Goal: Transaction & Acquisition: Purchase product/service

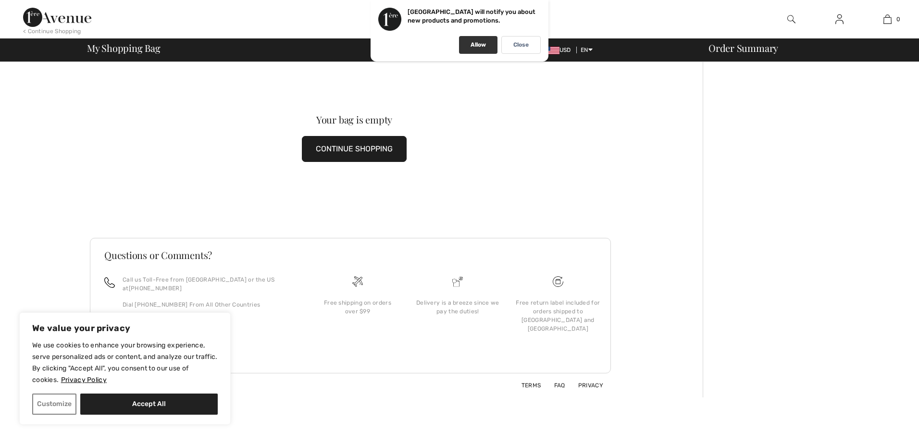
click at [474, 44] on p "Allow" at bounding box center [477, 44] width 15 height 7
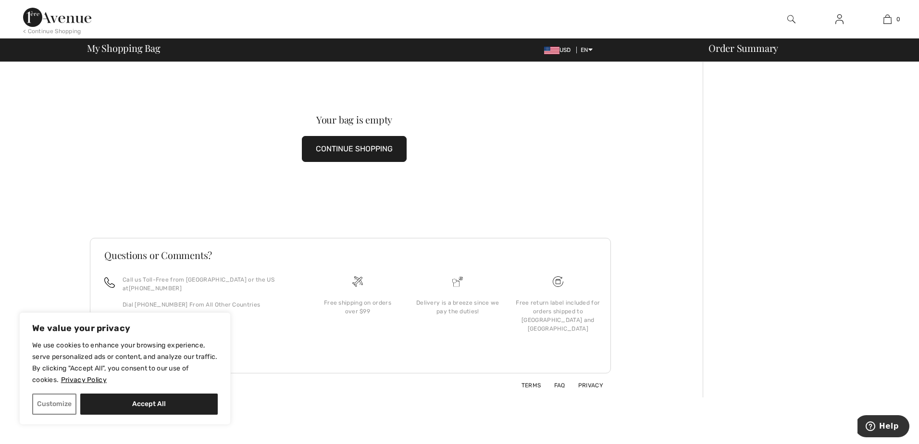
click at [342, 138] on button "CONTINUE SHOPPING" at bounding box center [354, 149] width 105 height 26
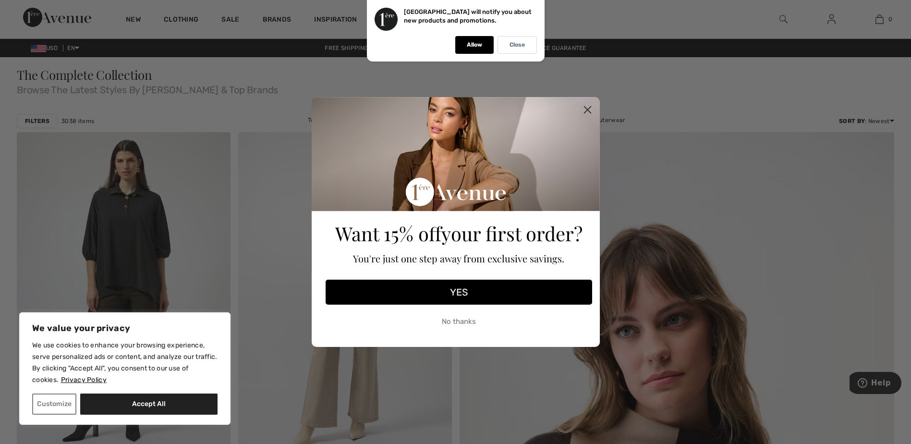
click at [586, 110] on circle "Close dialog" at bounding box center [587, 110] width 16 height 16
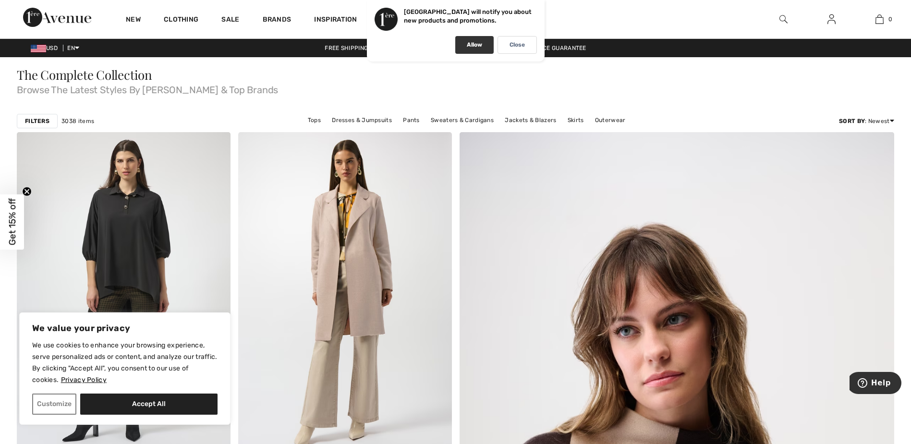
click at [475, 47] on p "Allow" at bounding box center [474, 44] width 15 height 7
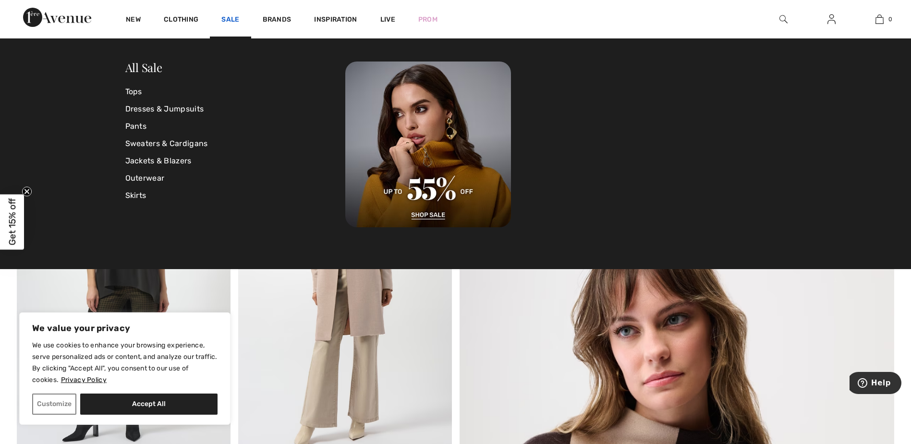
click at [231, 18] on link "Sale" at bounding box center [230, 20] width 18 height 10
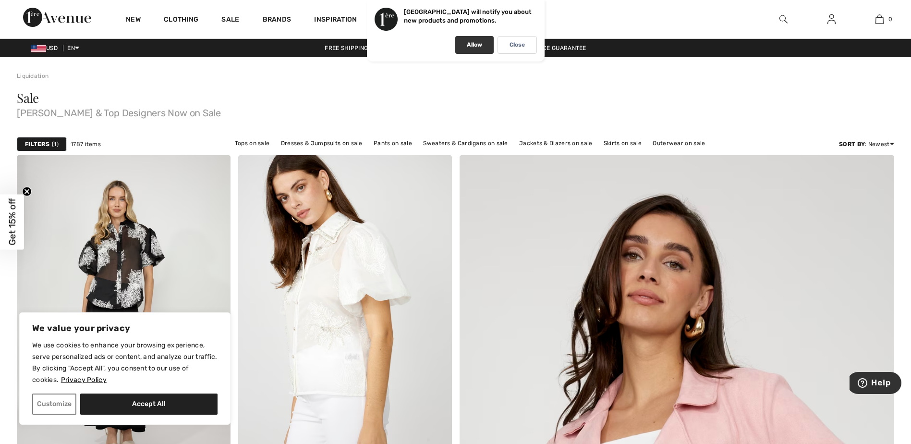
click at [463, 43] on div "Allow" at bounding box center [474, 45] width 38 height 18
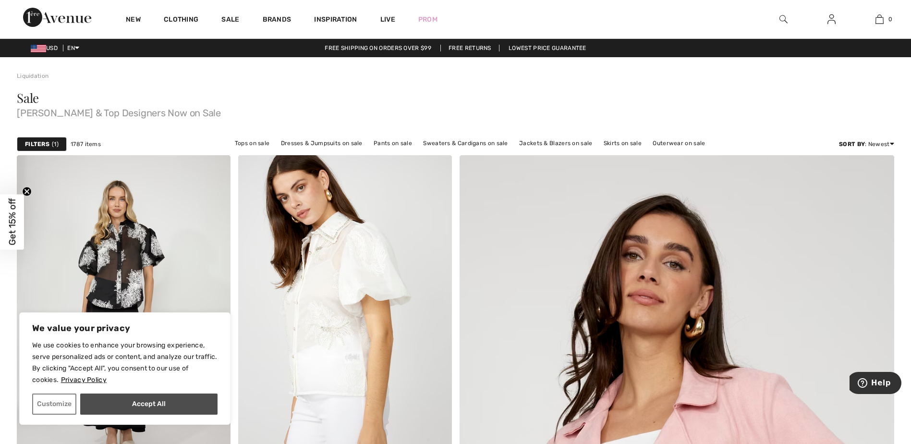
click at [135, 404] on button "Accept All" at bounding box center [148, 403] width 137 height 21
checkbox input "true"
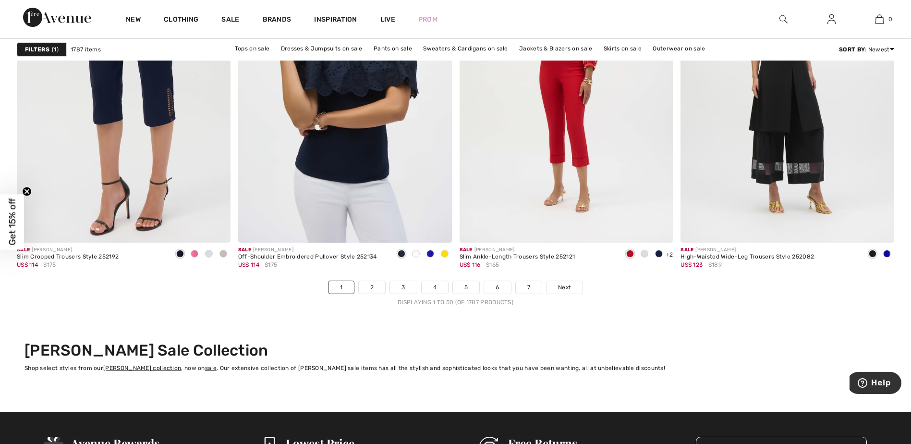
scroll to position [5440, 0]
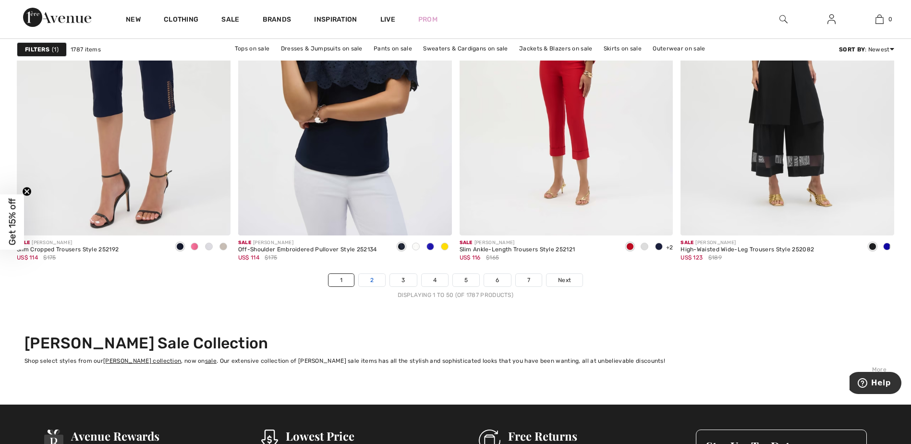
click at [376, 282] on link "2" at bounding box center [372, 280] width 26 height 12
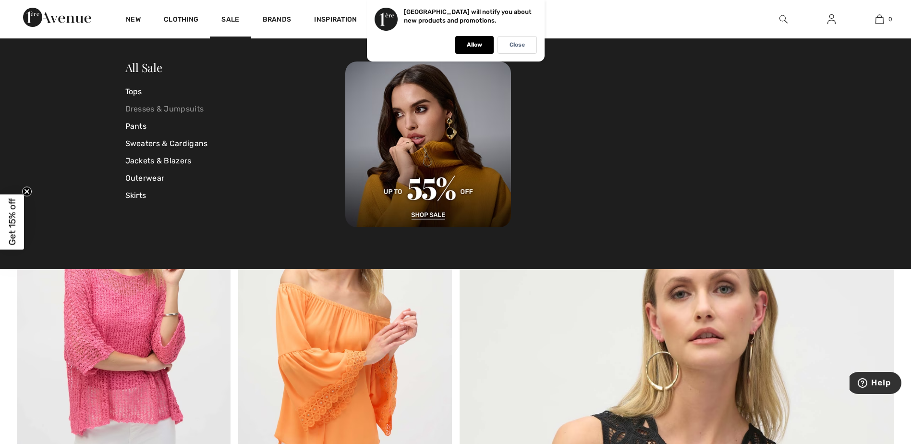
click at [158, 106] on link "Dresses & Jumpsuits" at bounding box center [235, 108] width 221 height 17
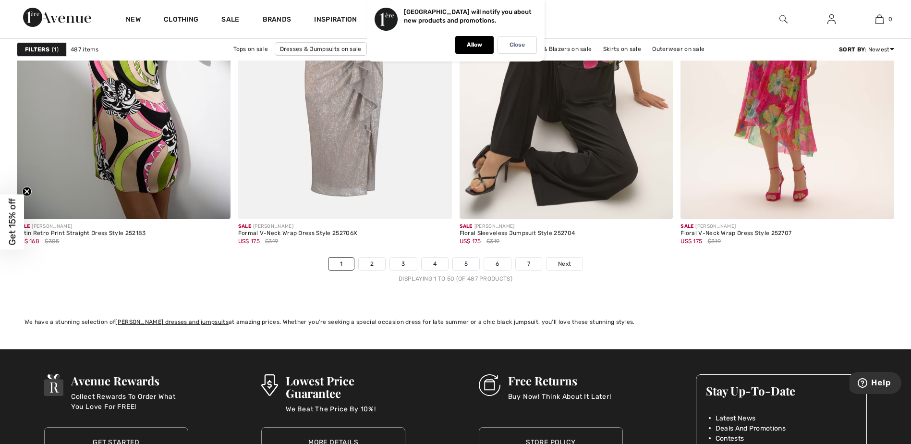
scroll to position [5436, 0]
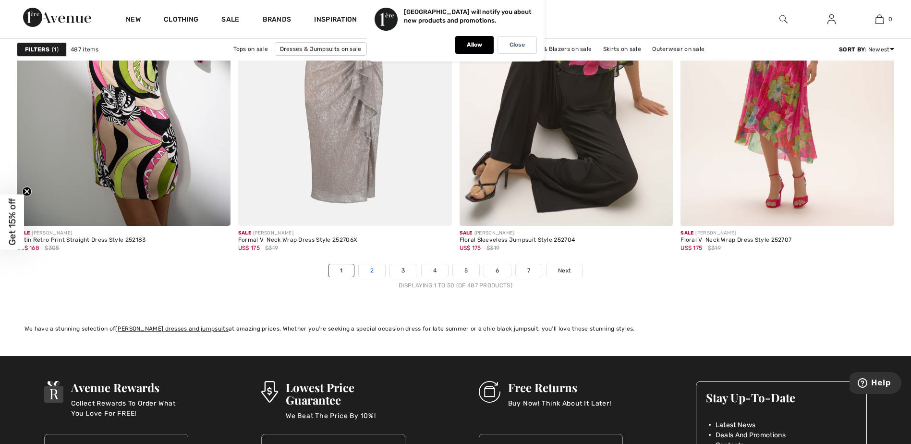
click at [377, 271] on link "2" at bounding box center [372, 270] width 26 height 12
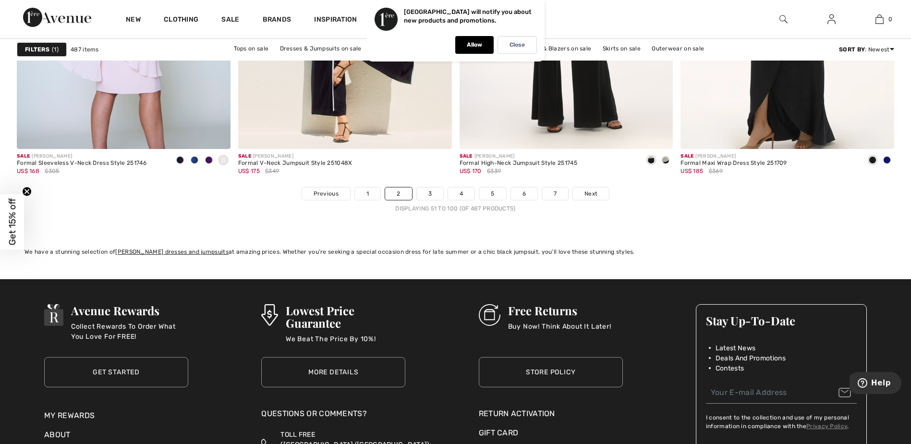
scroll to position [5493, 0]
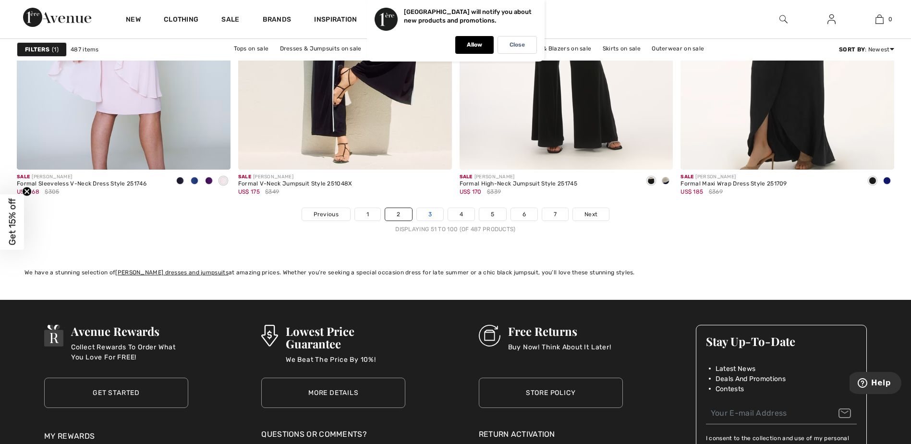
click at [428, 217] on link "3" at bounding box center [430, 214] width 26 height 12
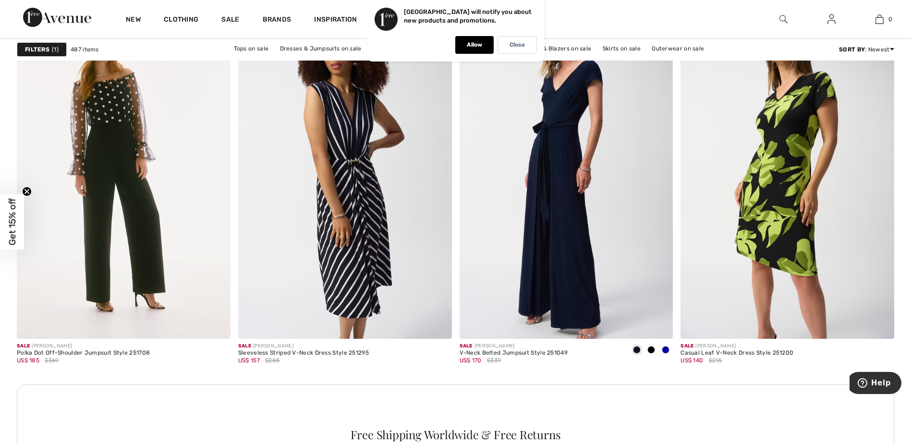
scroll to position [1236, 0]
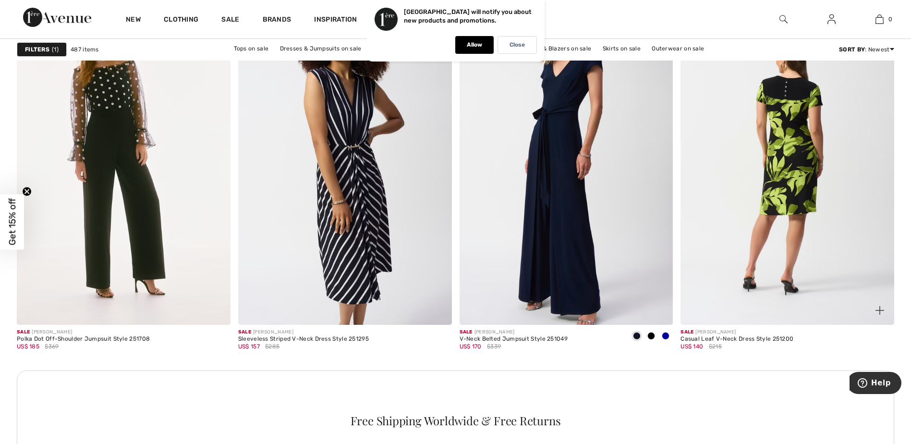
click at [788, 190] on img at bounding box center [788, 164] width 214 height 320
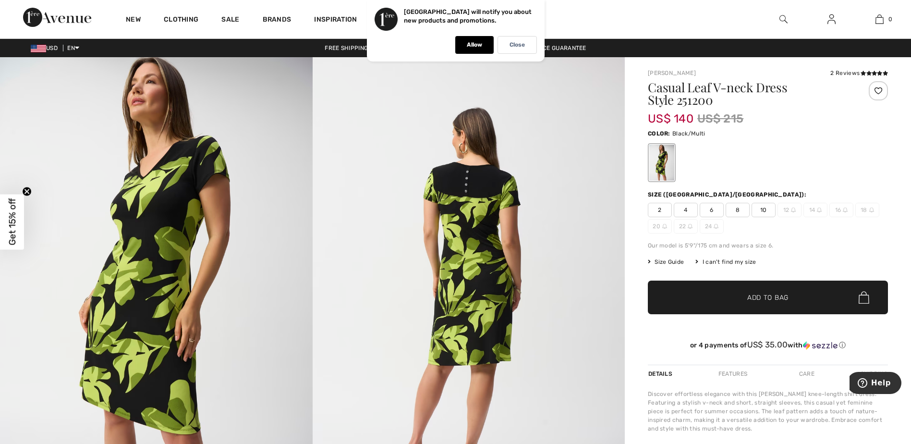
click at [711, 207] on span "6" at bounding box center [712, 210] width 24 height 14
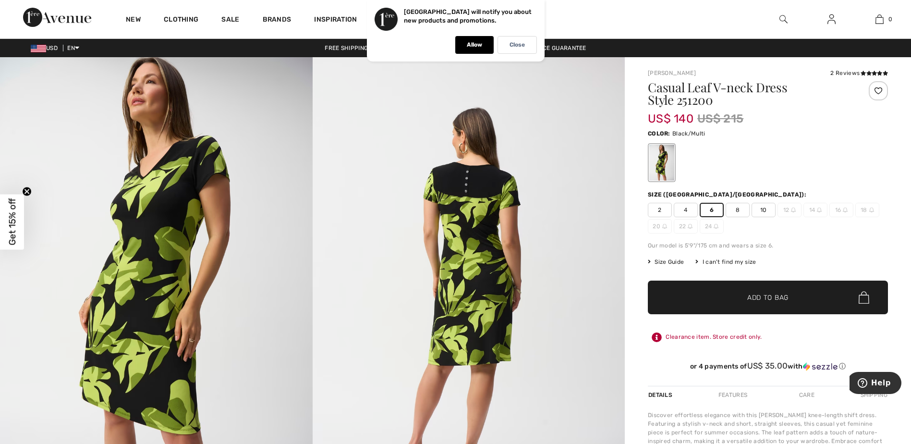
click at [783, 290] on span "✔ Added to Bag Add to Bag" at bounding box center [768, 298] width 240 height 34
drag, startPoint x: 476, startPoint y: 44, endPoint x: 479, endPoint y: 61, distance: 17.6
click at [476, 46] on p "Allow" at bounding box center [474, 44] width 15 height 7
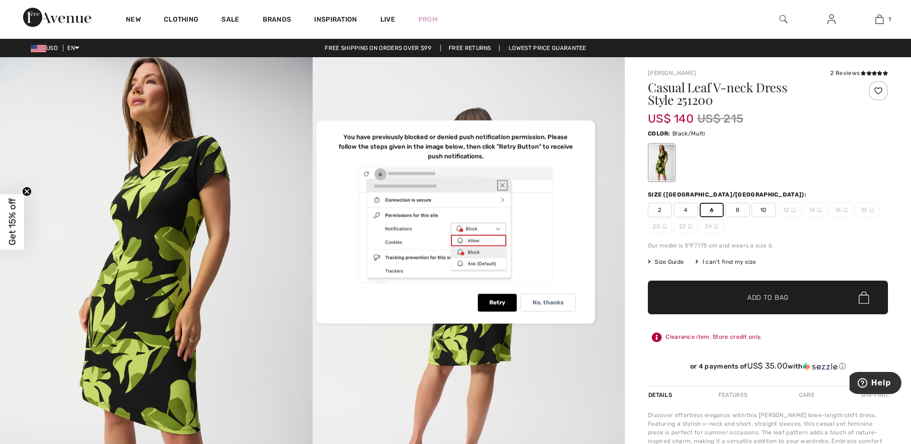
click at [545, 82] on img at bounding box center [469, 291] width 313 height 468
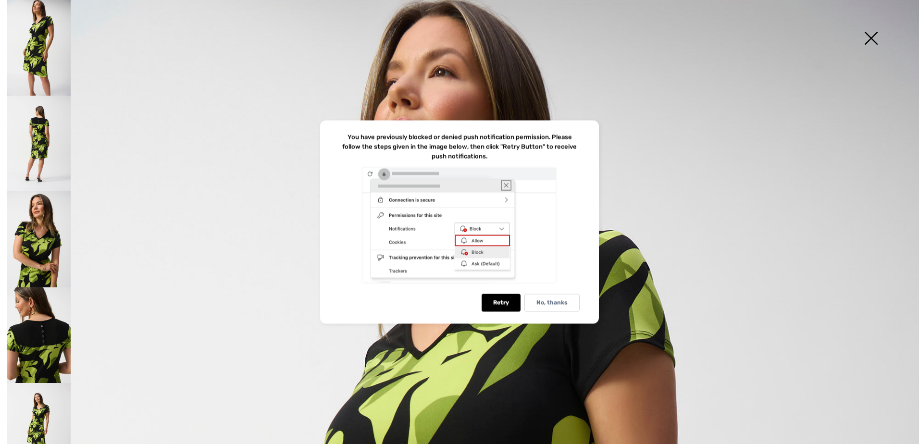
drag, startPoint x: 561, startPoint y: 308, endPoint x: 521, endPoint y: 313, distance: 40.6
click at [561, 308] on div "No, thanks" at bounding box center [551, 303] width 55 height 18
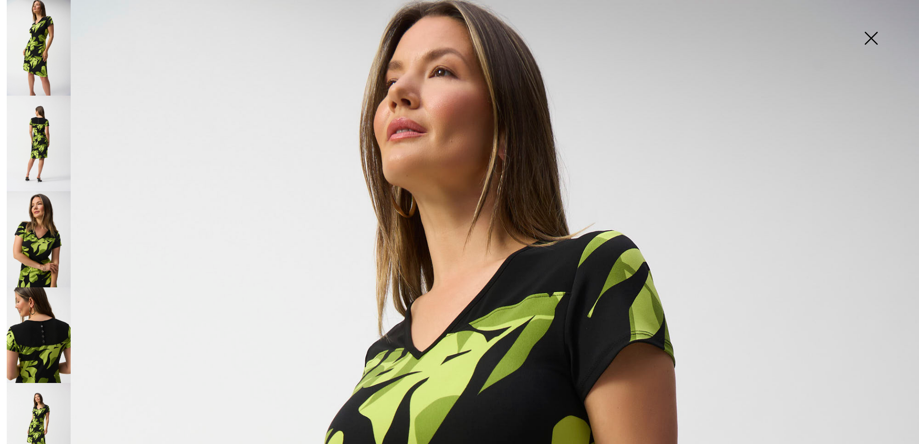
click at [873, 37] on img at bounding box center [871, 38] width 48 height 49
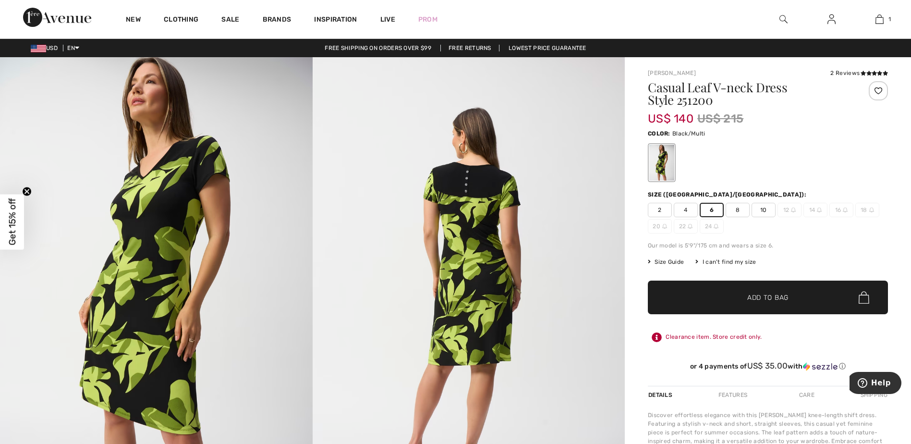
click at [779, 300] on span "Add to Bag" at bounding box center [768, 298] width 41 height 10
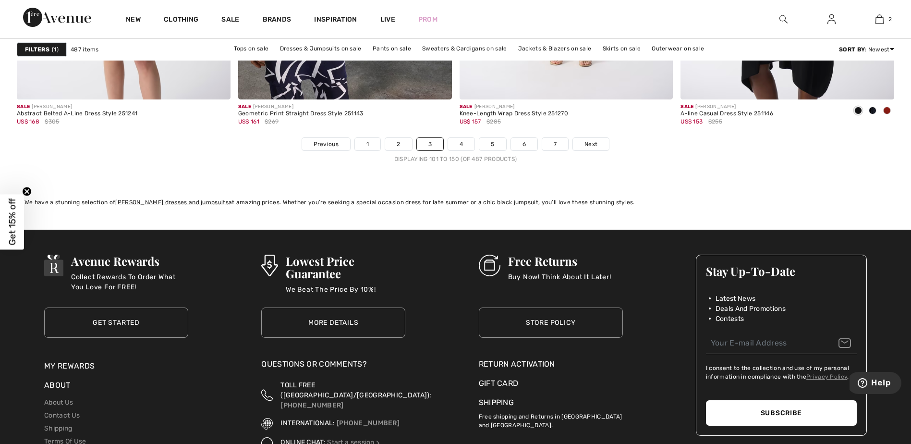
scroll to position [5471, 0]
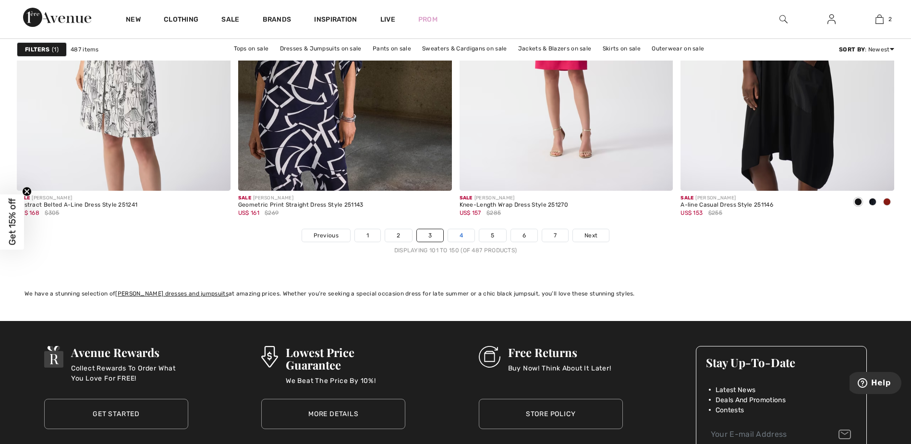
click at [465, 237] on link "4" at bounding box center [461, 235] width 26 height 12
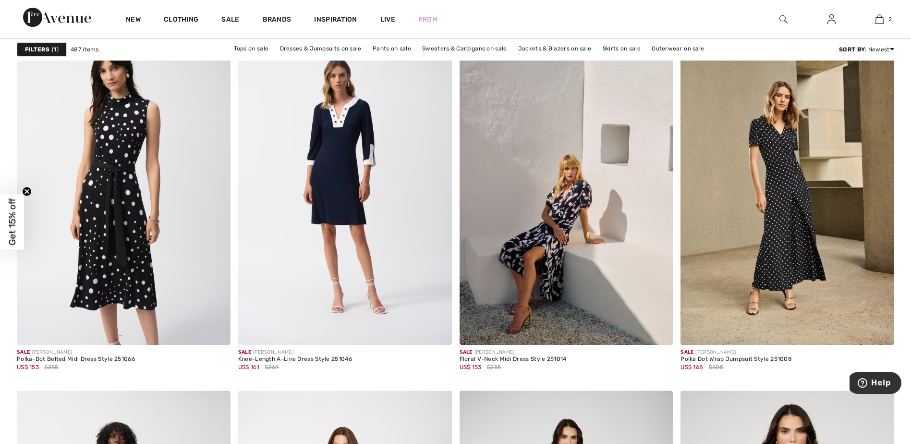
scroll to position [2023, 0]
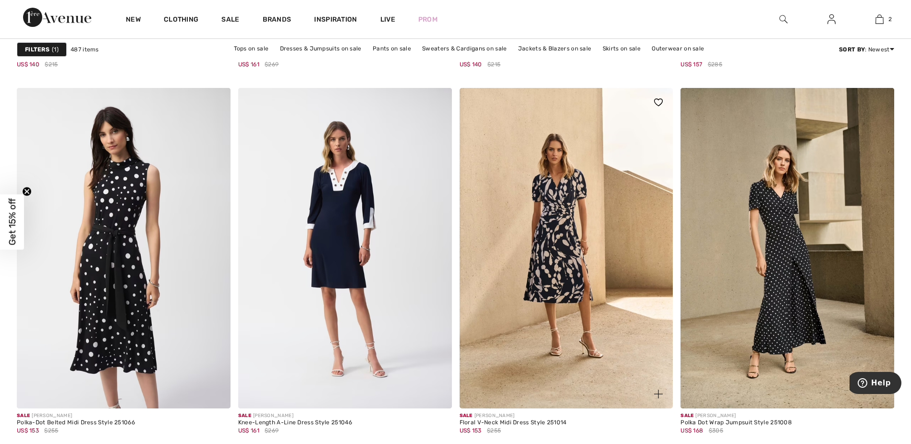
click at [569, 245] on img at bounding box center [567, 248] width 214 height 320
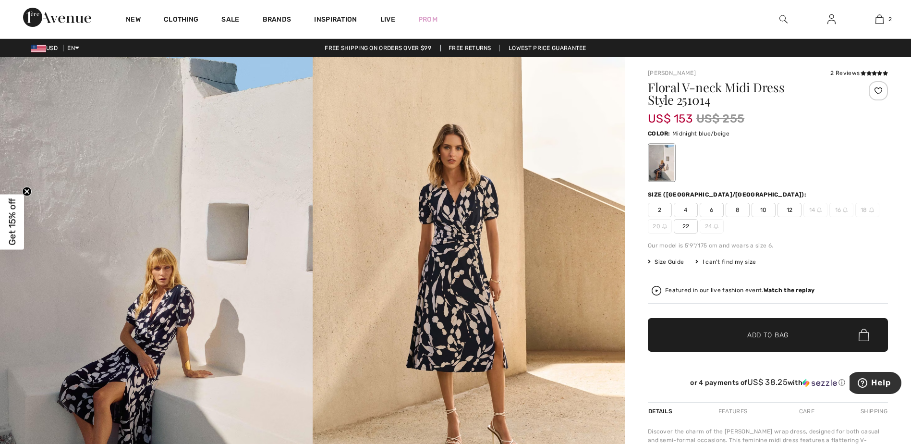
click at [467, 294] on img at bounding box center [469, 291] width 313 height 469
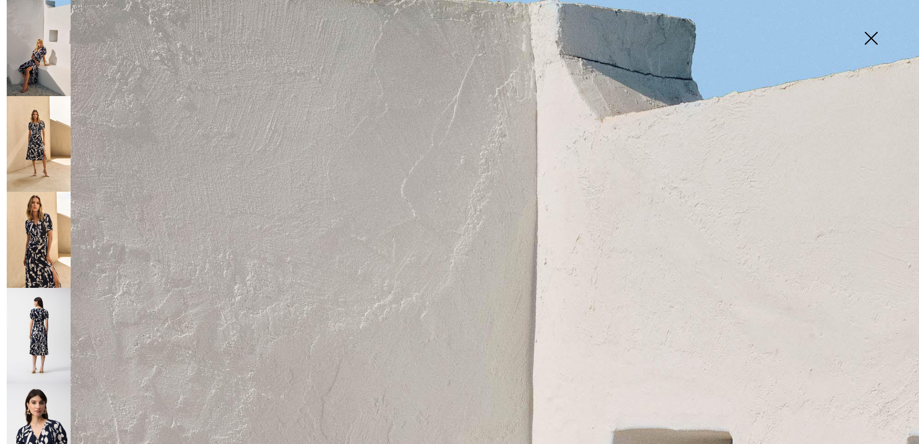
click at [40, 59] on img at bounding box center [39, 48] width 64 height 96
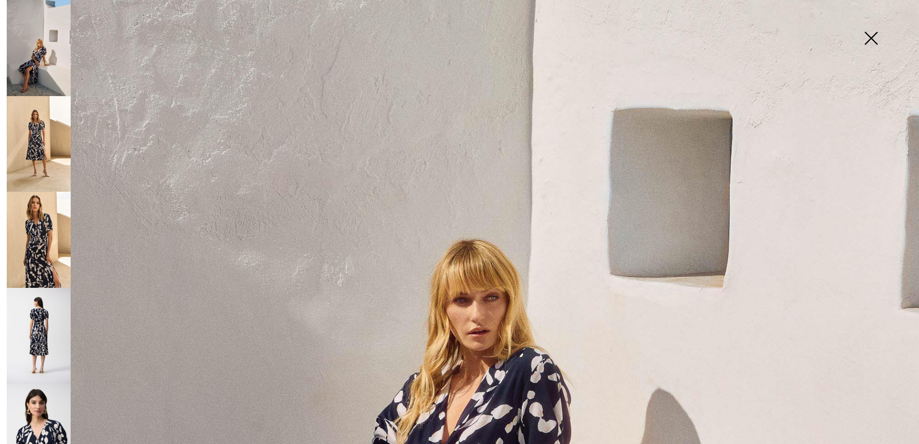
scroll to position [640, 0]
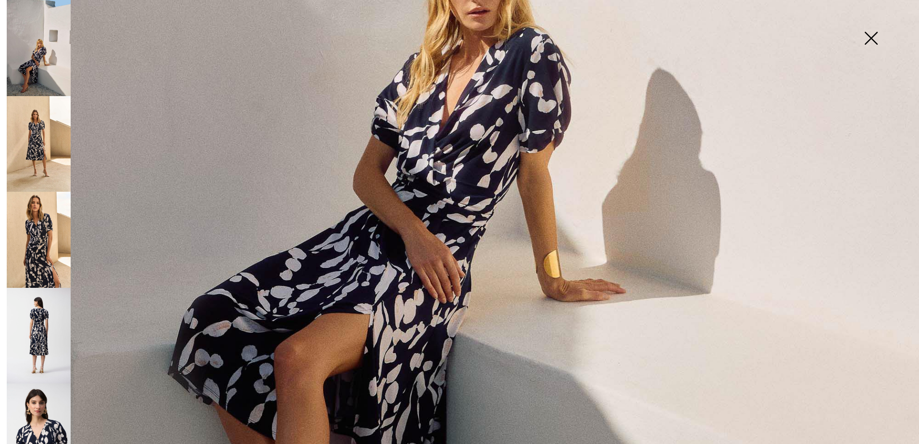
click at [38, 120] on img at bounding box center [39, 144] width 64 height 96
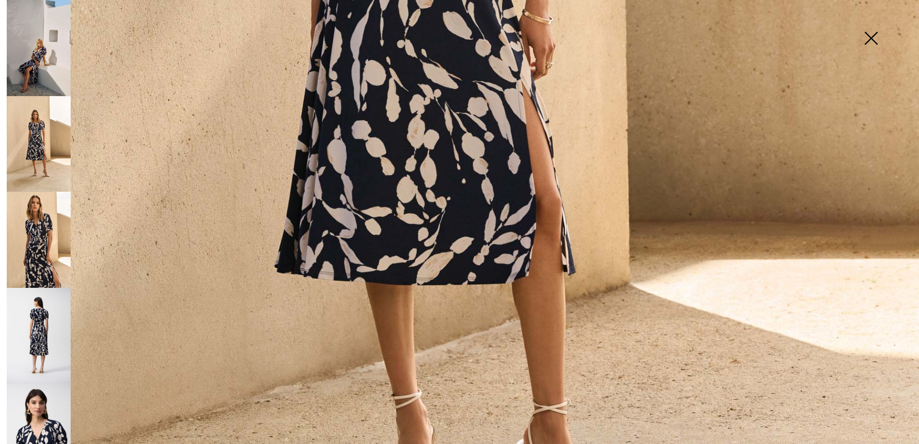
scroll to position [320, 0]
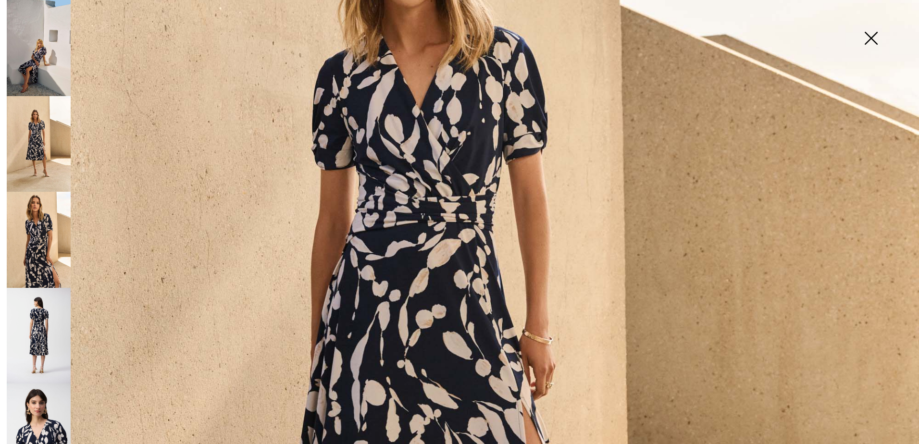
click at [38, 212] on img at bounding box center [39, 240] width 64 height 96
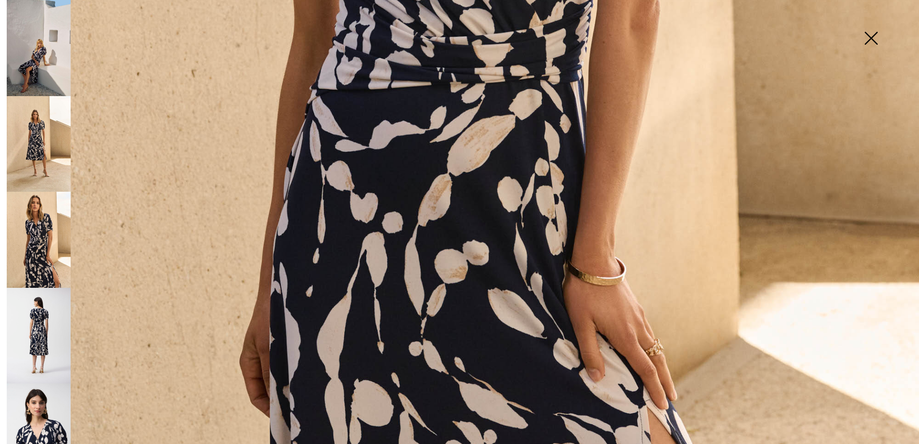
scroll to position [674, 0]
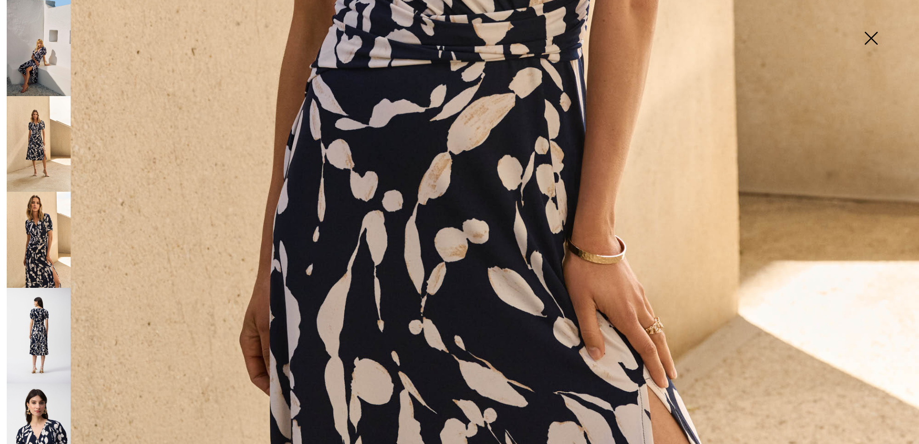
click at [33, 314] on img at bounding box center [39, 336] width 64 height 96
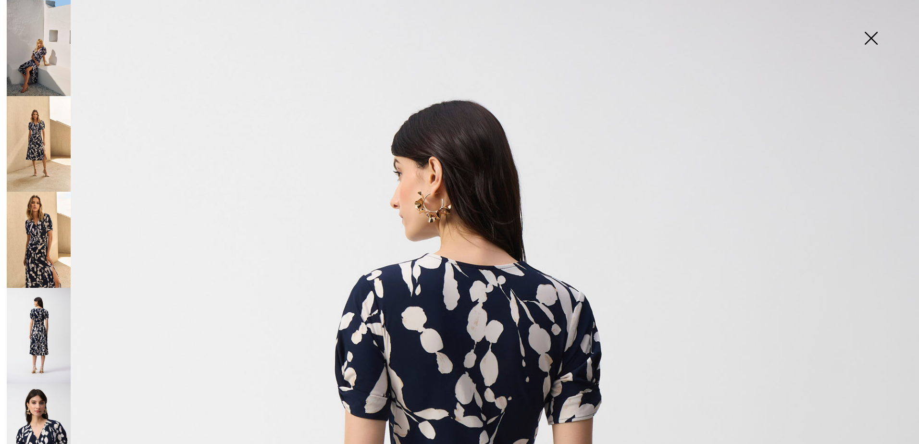
scroll to position [354, 0]
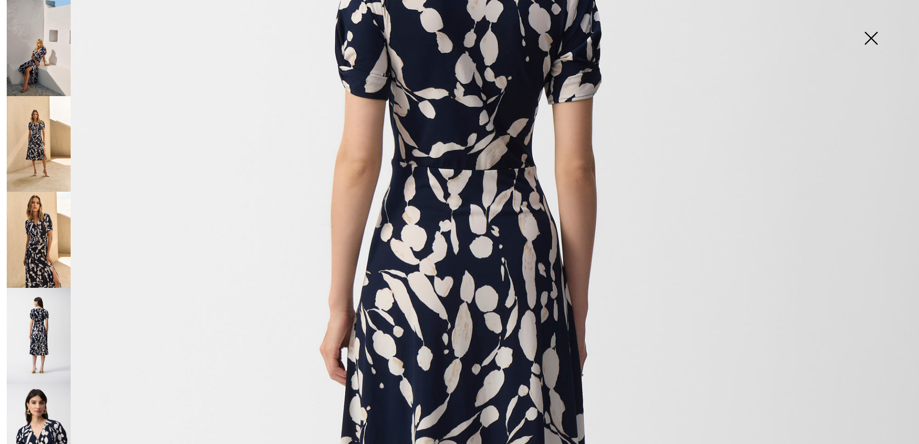
click at [56, 400] on img at bounding box center [39, 431] width 64 height 96
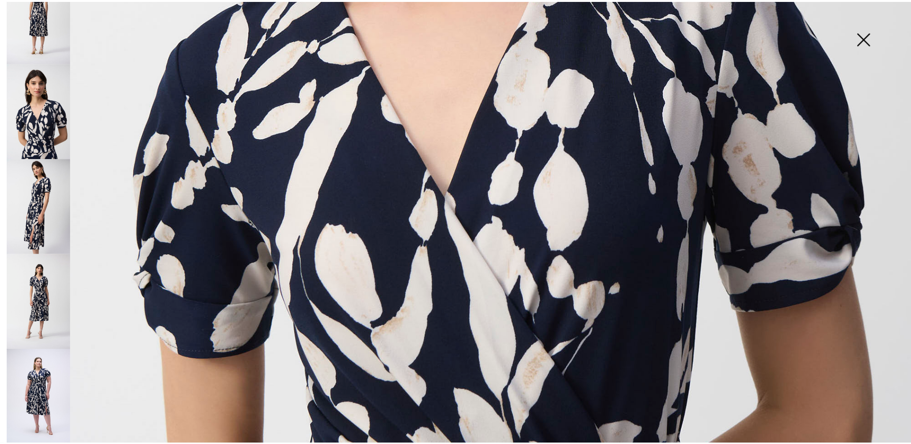
scroll to position [478, 0]
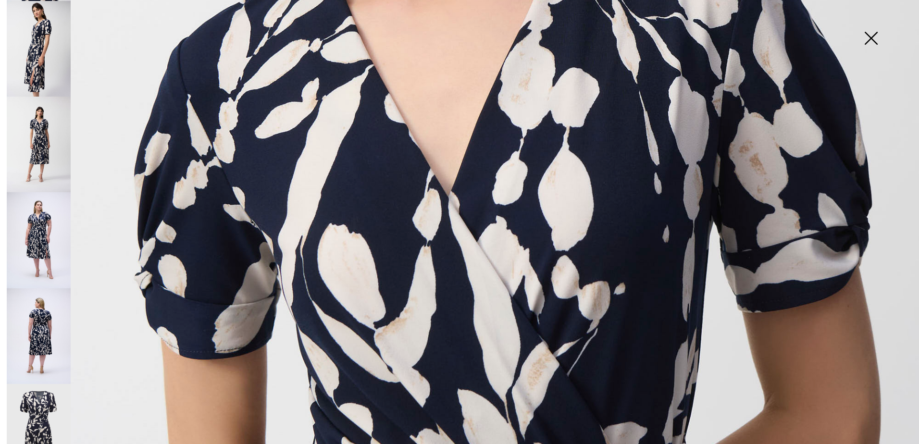
click at [875, 40] on img at bounding box center [871, 38] width 48 height 49
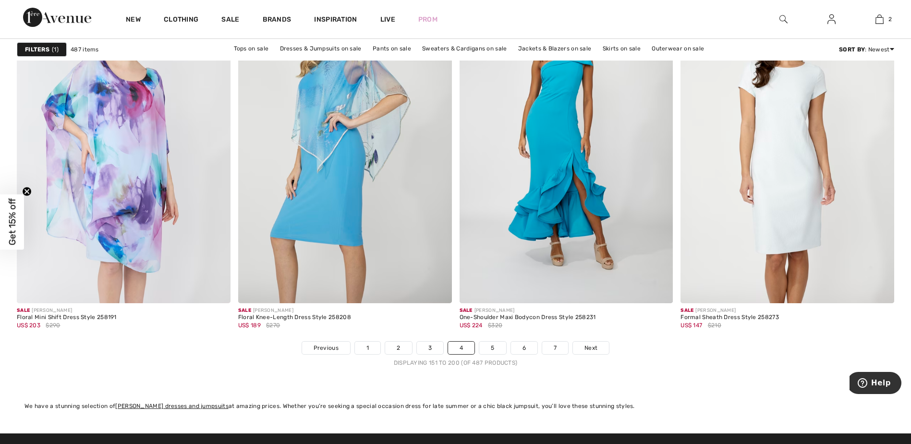
scroll to position [5401, 0]
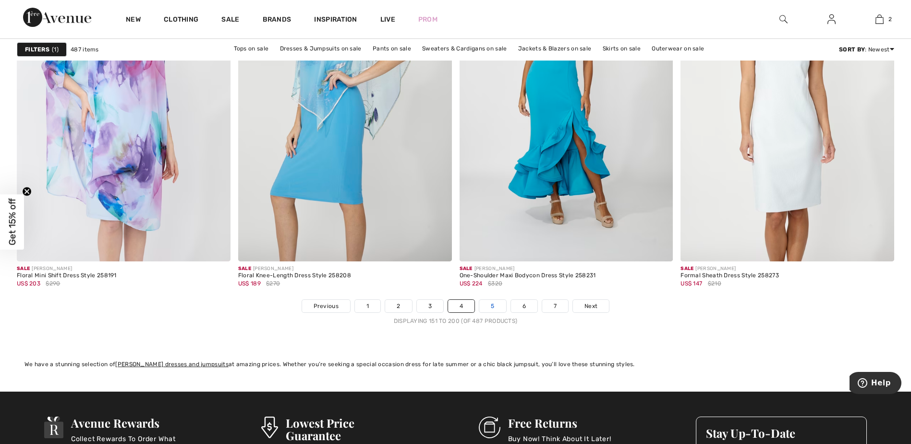
click at [500, 308] on link "5" at bounding box center [492, 306] width 26 height 12
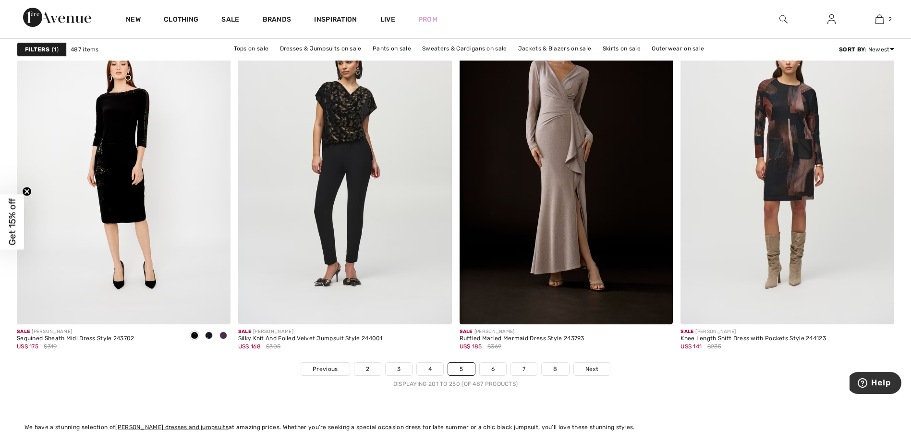
scroll to position [5310, 0]
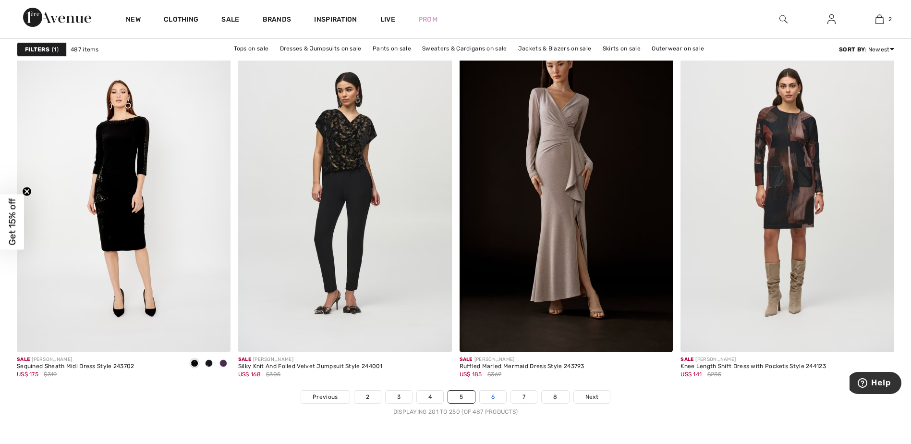
click at [494, 396] on link "6" at bounding box center [493, 397] width 26 height 12
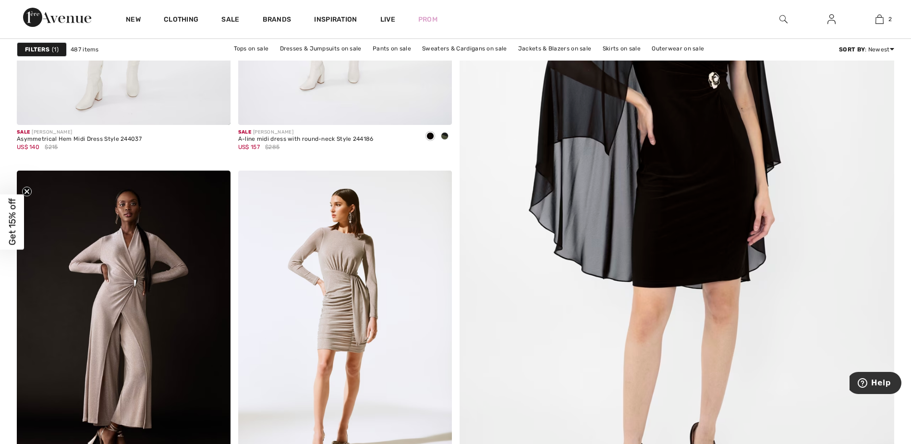
scroll to position [316, 0]
